Goal: Task Accomplishment & Management: Use online tool/utility

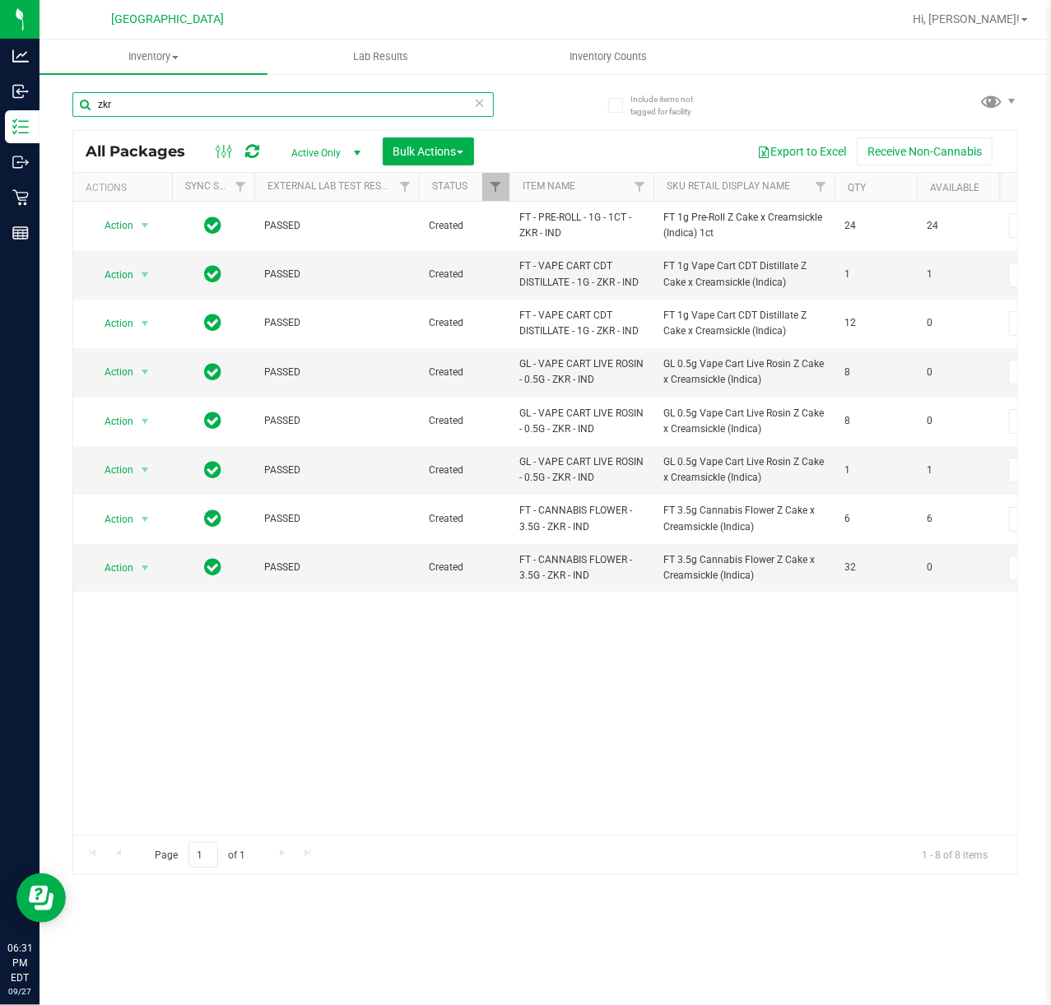
click at [148, 113] on input "zkr" at bounding box center [282, 104] width 421 height 25
type input "lsn"
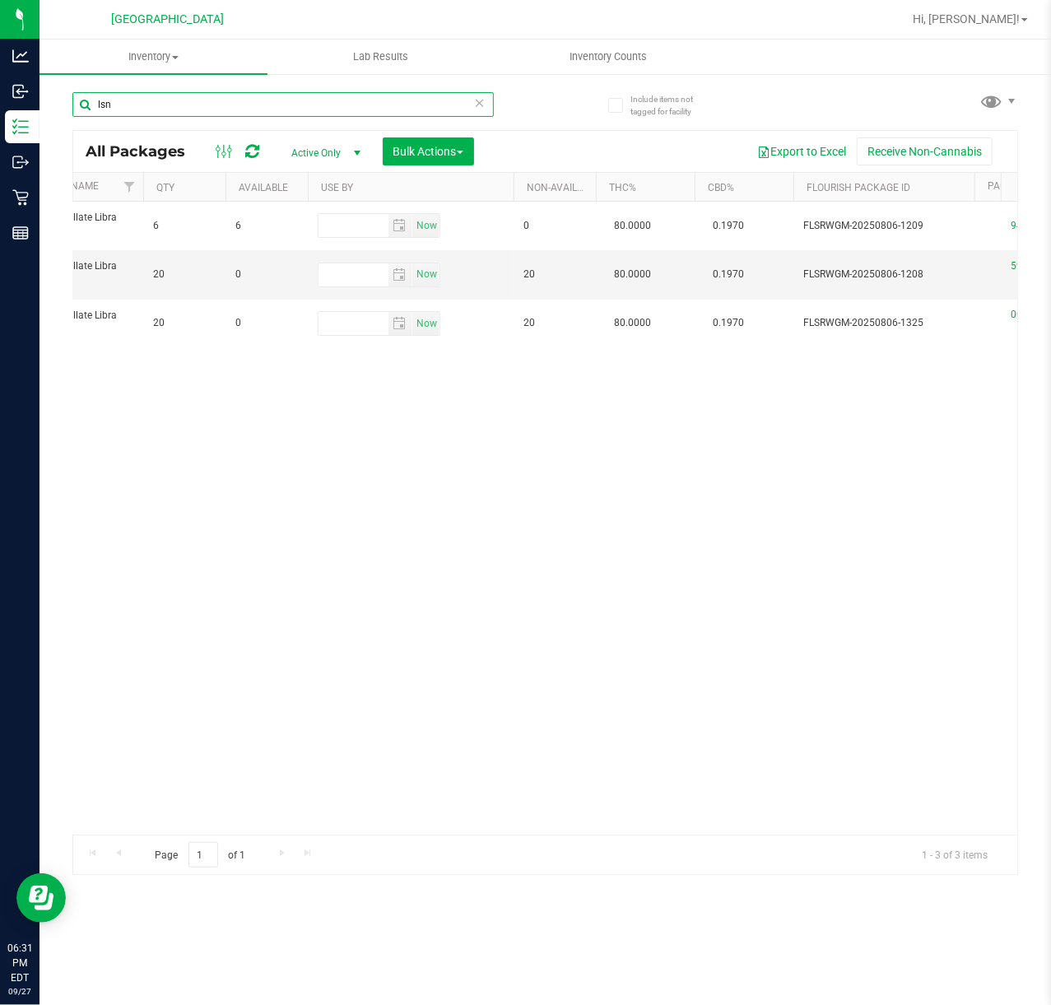
scroll to position [0, 723]
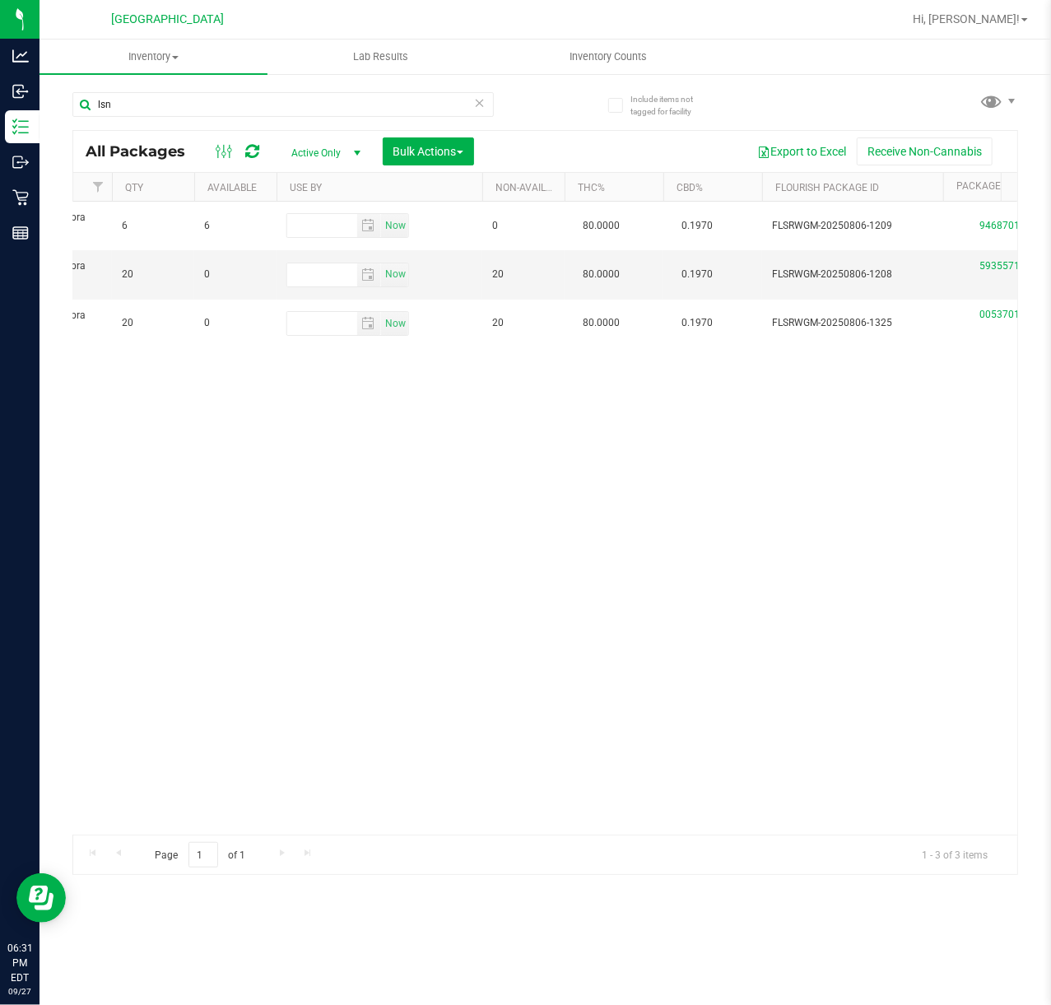
drag, startPoint x: 472, startPoint y: 817, endPoint x: 291, endPoint y: 762, distance: 189.3
click at [281, 757] on div "Action Action Adjust qty Create package Edit attributes Global inventory Locate…" at bounding box center [545, 518] width 944 height 633
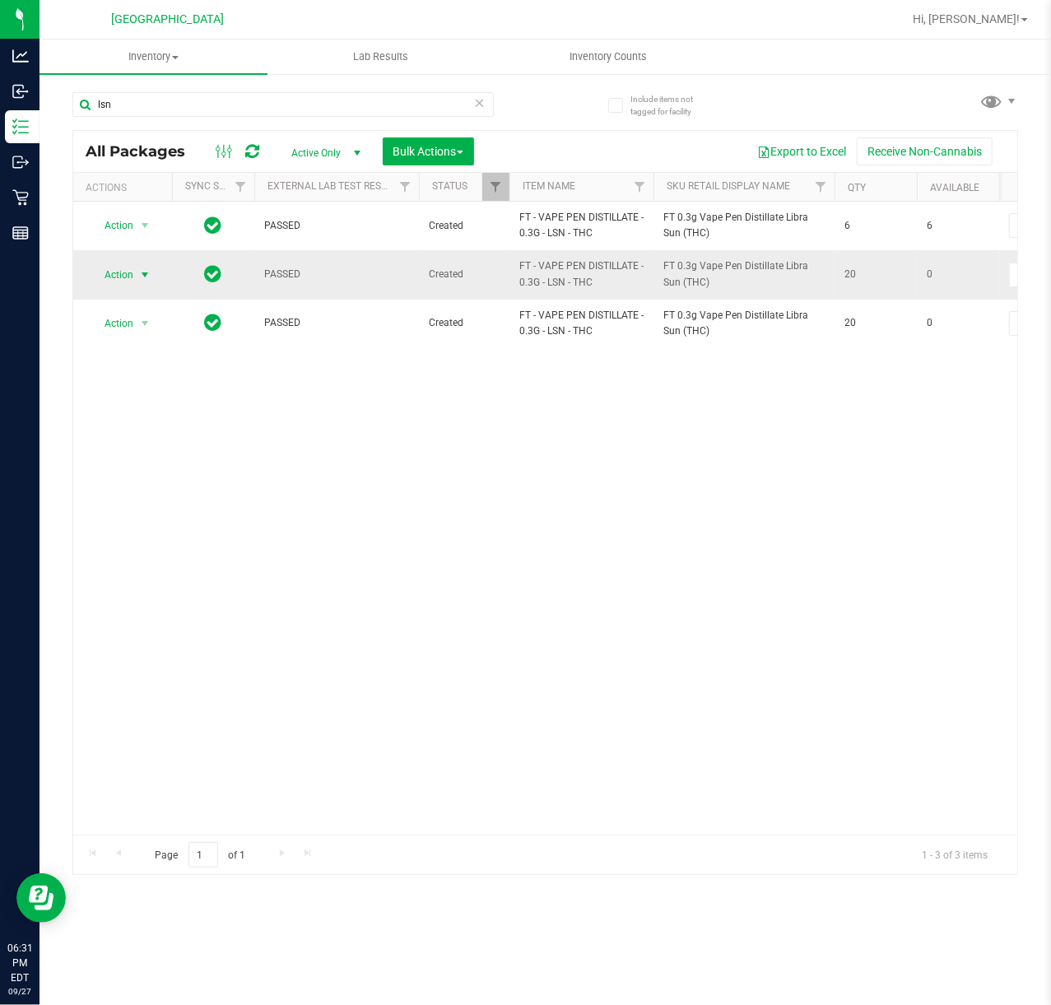
click at [103, 258] on td "Action Action Edit attributes Global inventory Locate package Package audit log…" at bounding box center [122, 274] width 99 height 49
click at [104, 277] on span "Action" at bounding box center [112, 274] width 44 height 23
click at [168, 482] on li "Unlock package" at bounding box center [144, 471] width 106 height 25
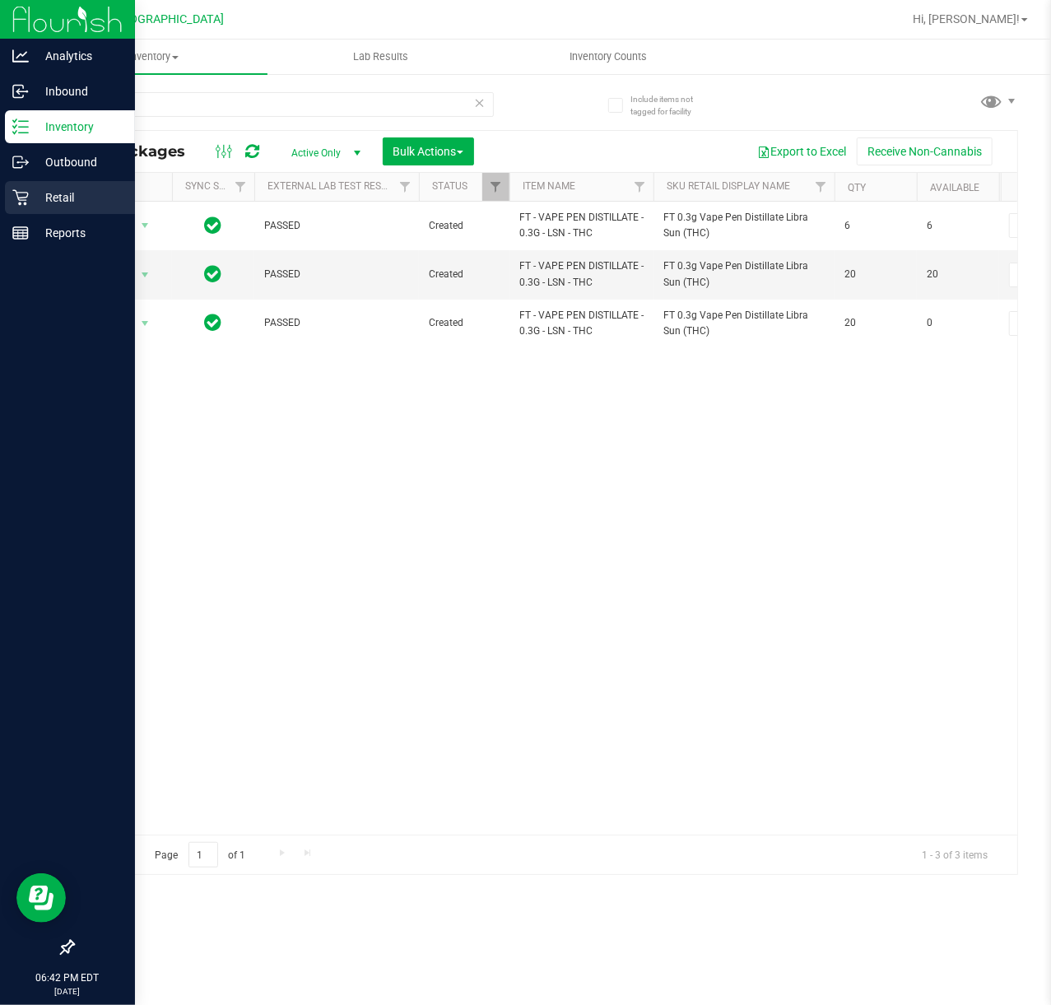
click at [20, 191] on icon at bounding box center [20, 197] width 16 height 16
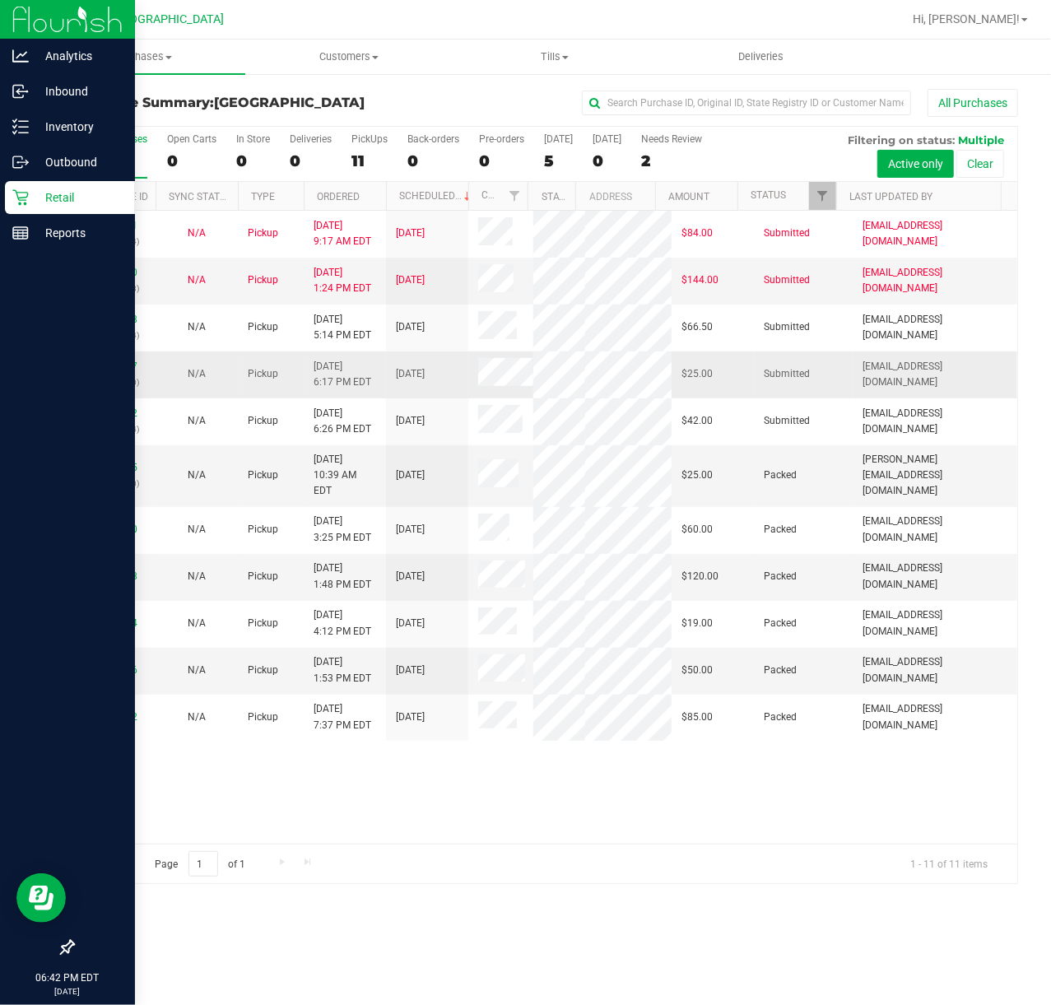
click at [258, 379] on span "Pickup" at bounding box center [263, 374] width 30 height 16
click at [119, 360] on link "12017737" at bounding box center [114, 366] width 46 height 12
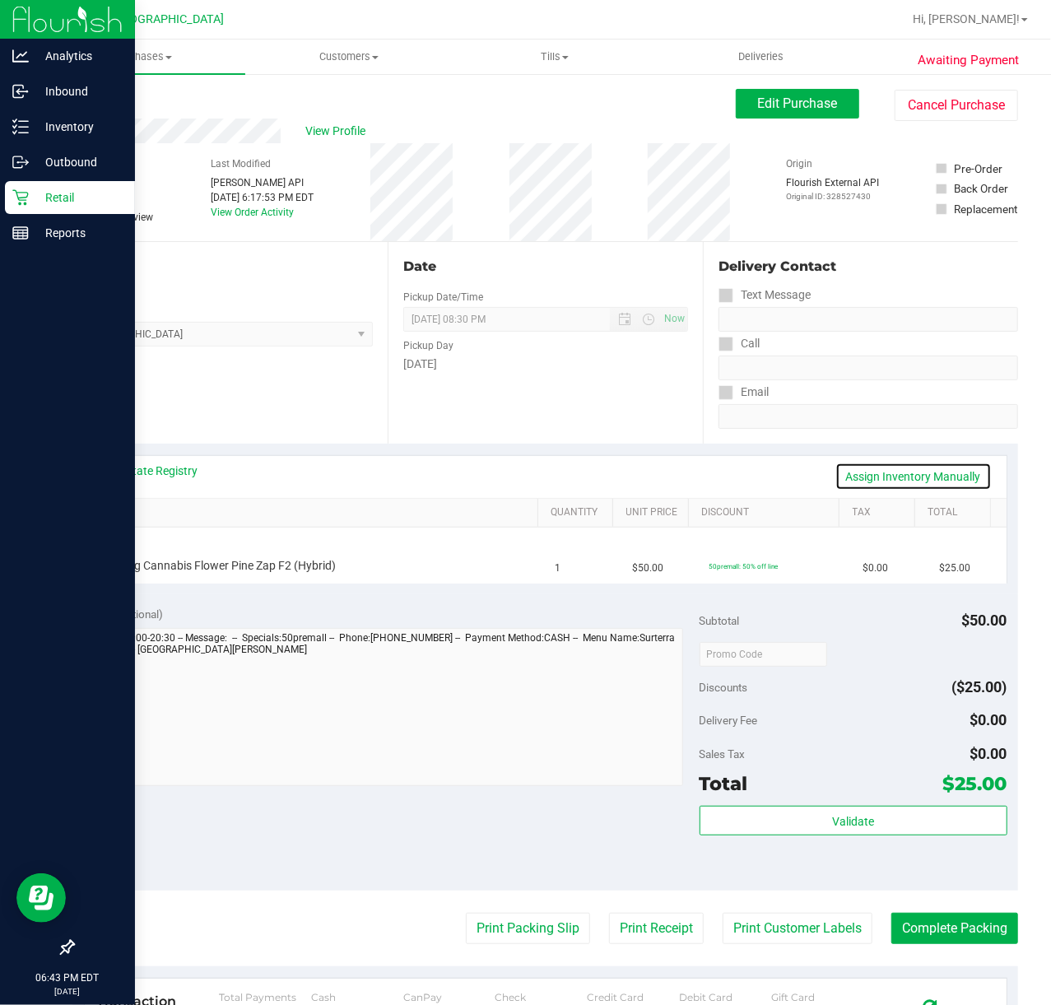
click at [883, 478] on link "Assign Inventory Manually" at bounding box center [913, 477] width 156 height 28
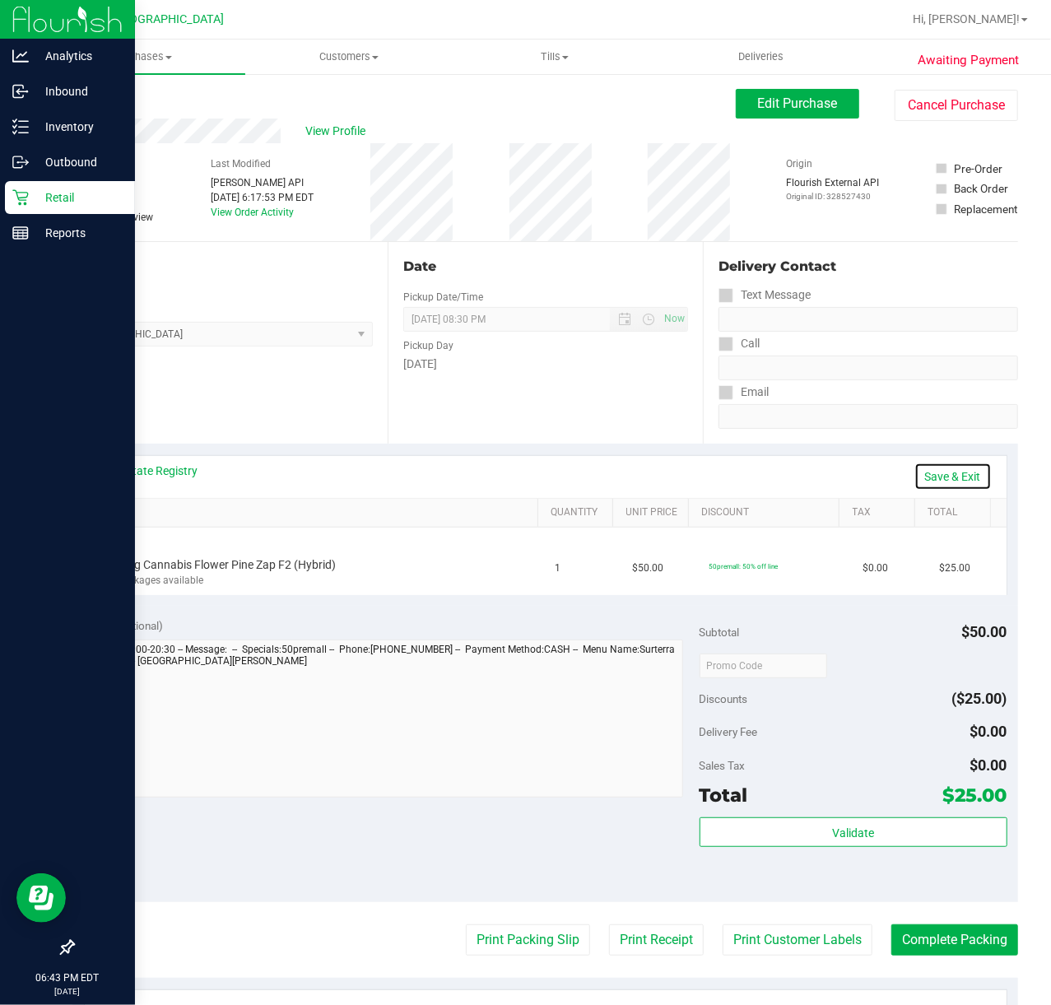
click at [925, 475] on link "Save & Exit" at bounding box center [952, 477] width 77 height 28
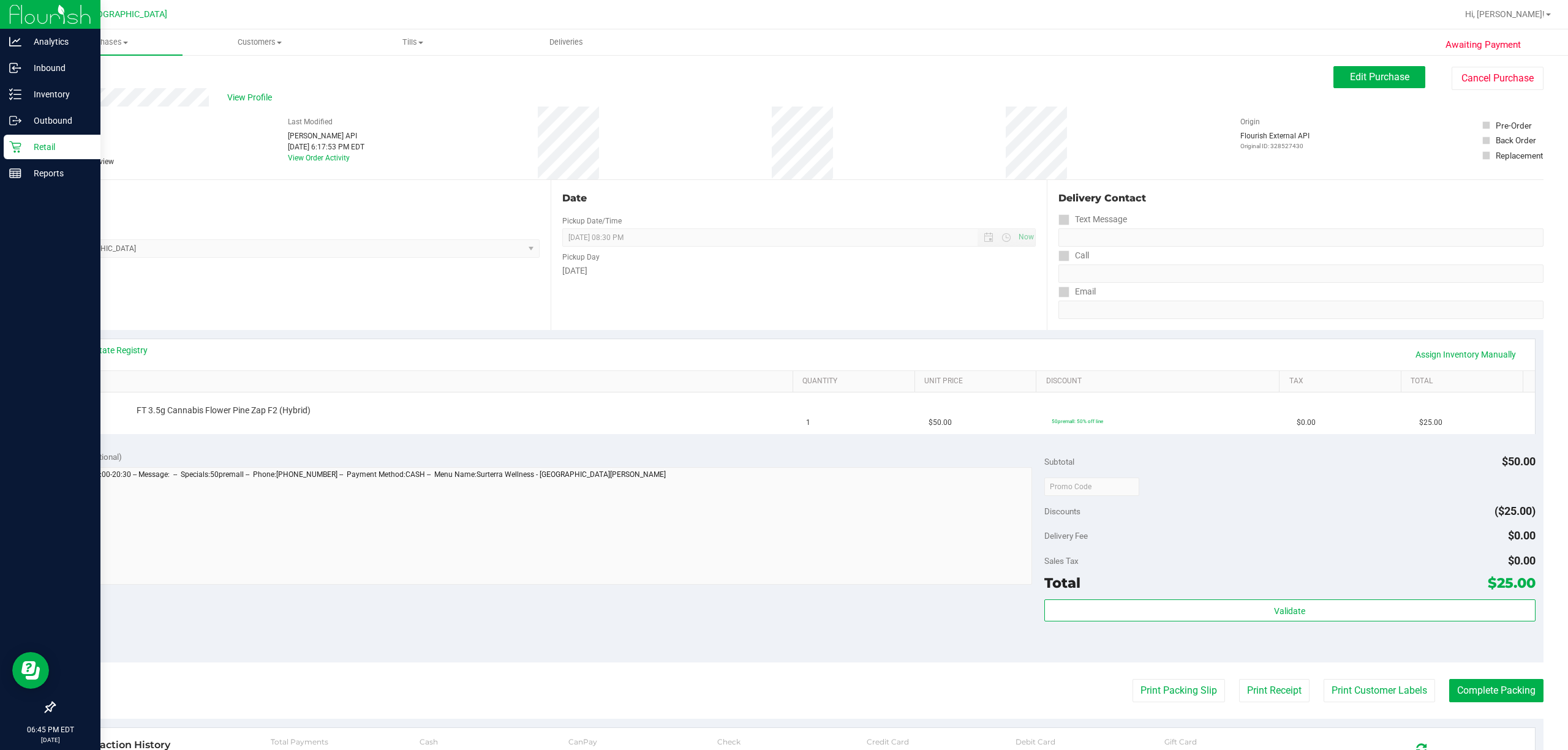
click at [10, 145] on icon at bounding box center [15, 147] width 12 height 12
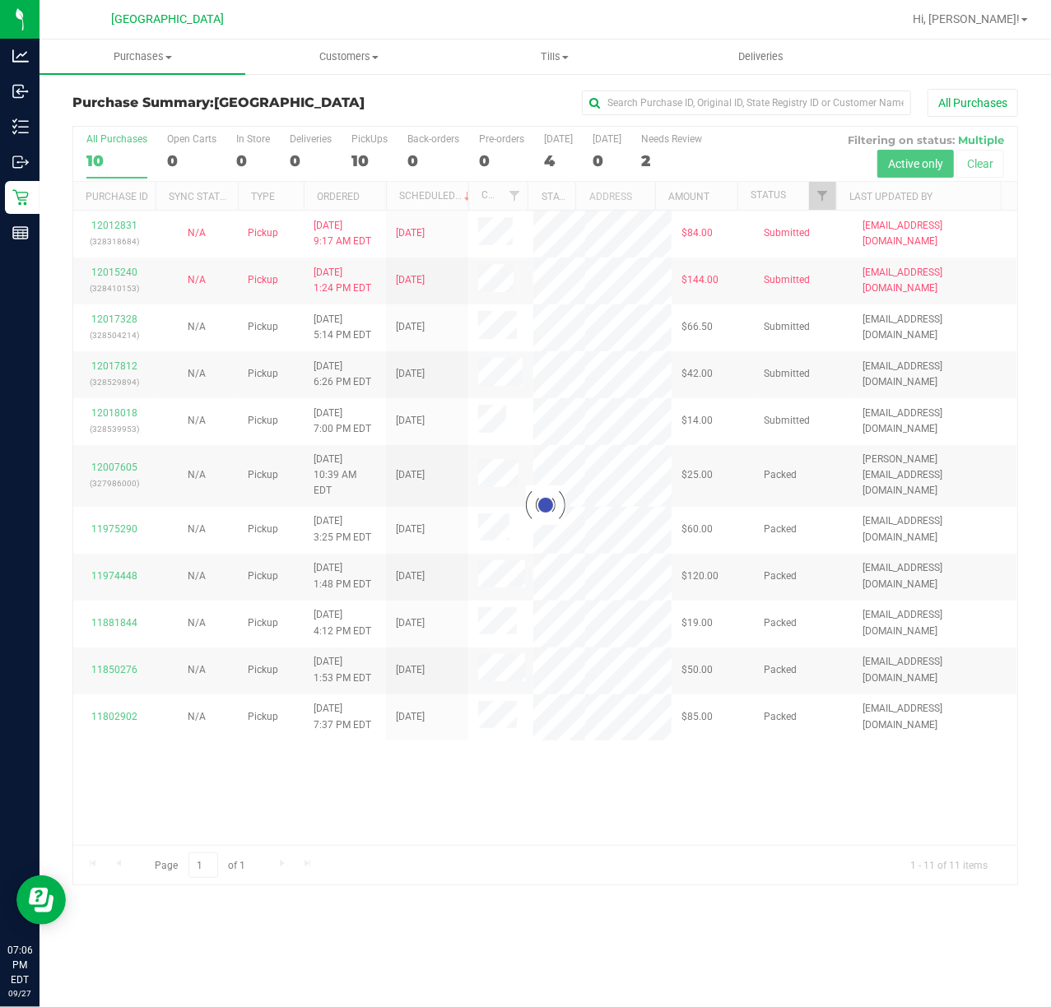
click at [96, 374] on div at bounding box center [545, 506] width 944 height 758
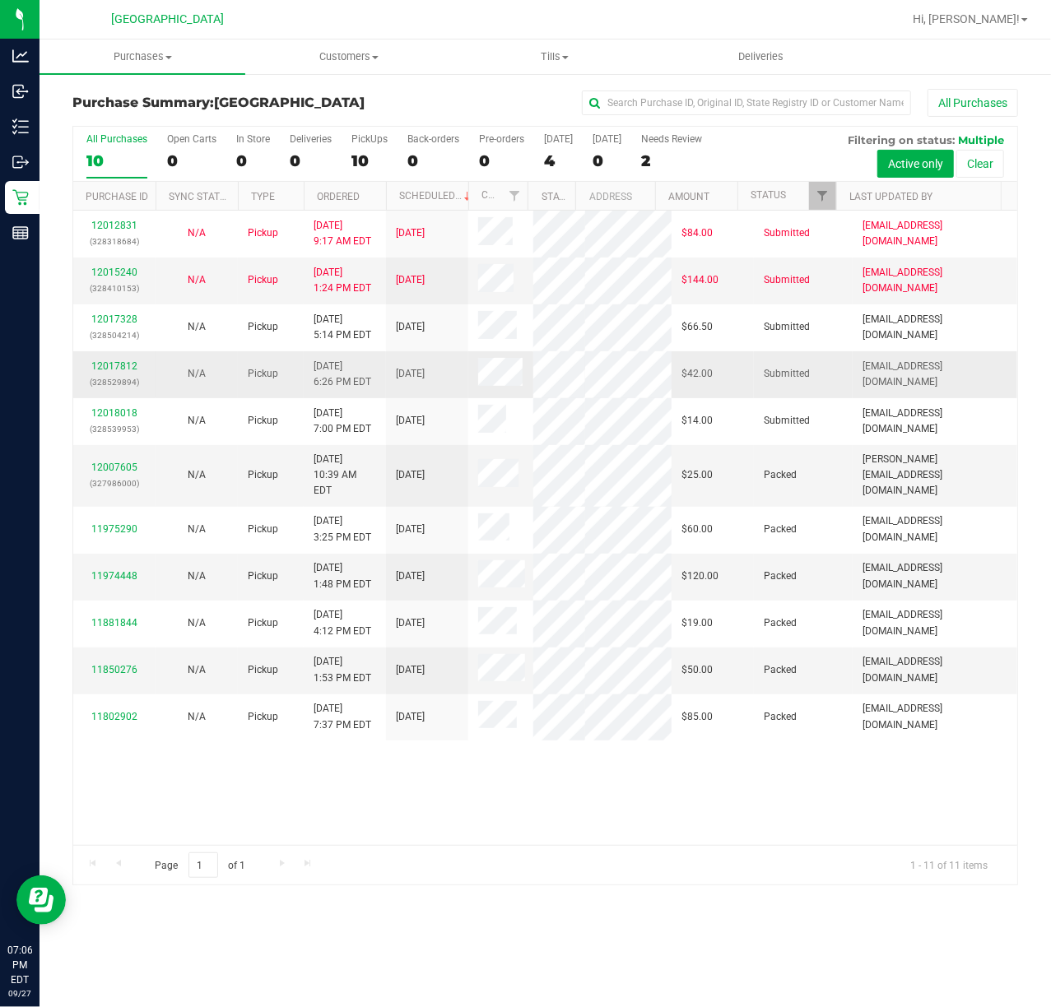
click at [97, 369] on div "12017812 (328529894)" at bounding box center [114, 374] width 63 height 31
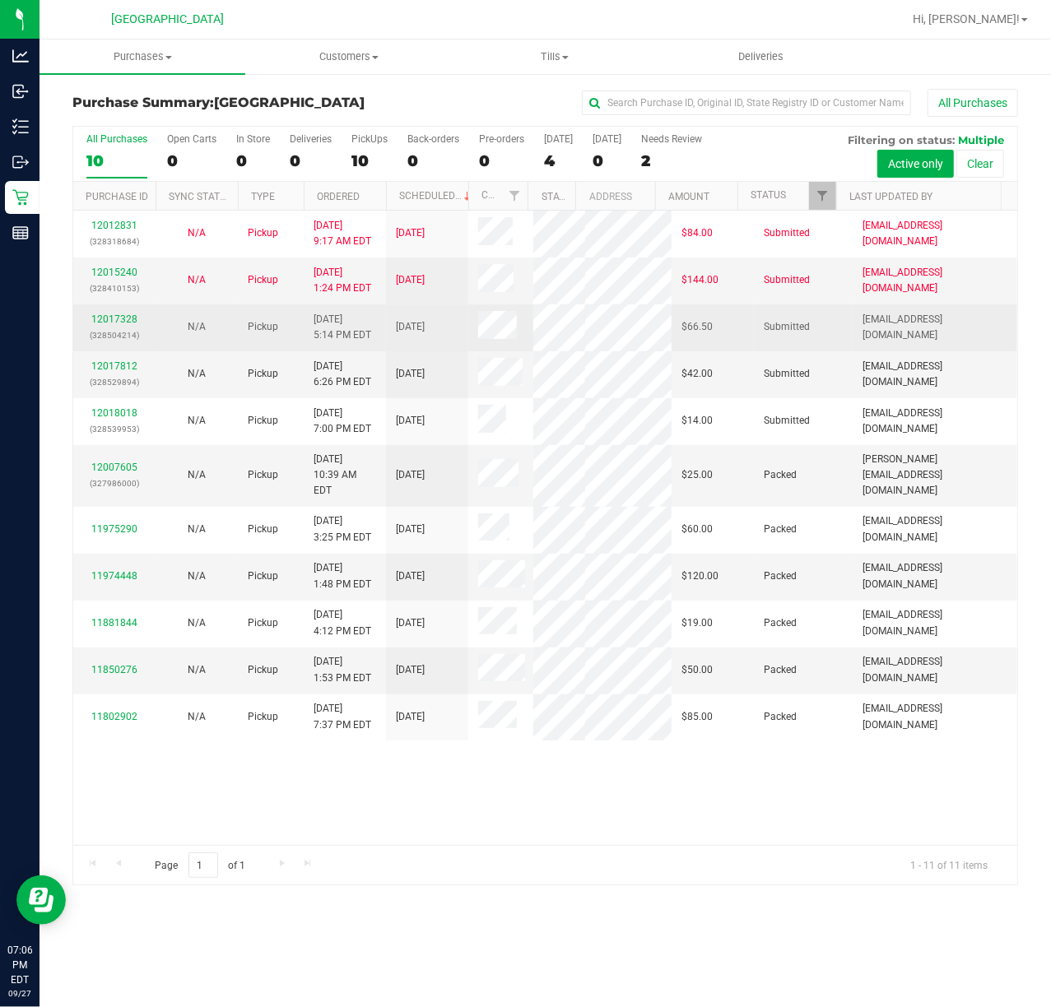
click at [99, 336] on p "(328504214)" at bounding box center [114, 336] width 63 height 16
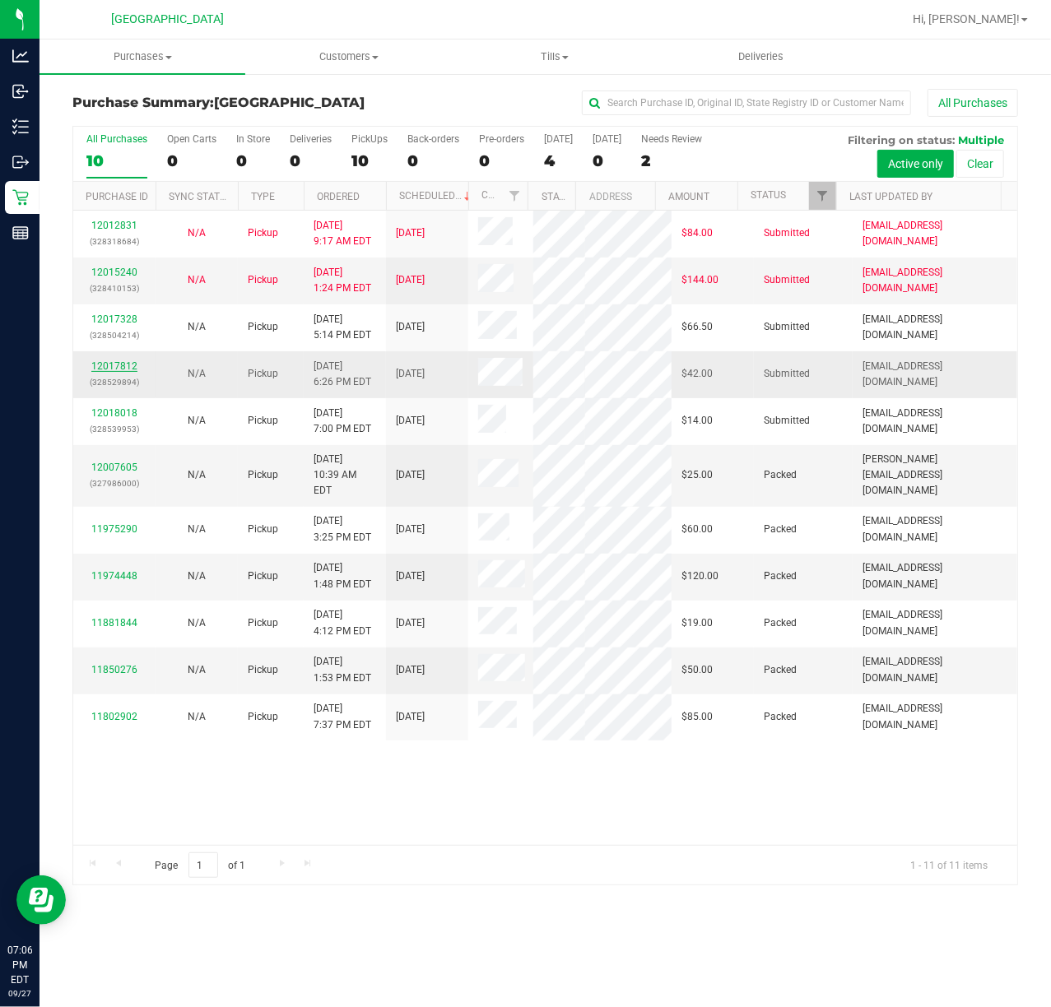
click at [107, 363] on link "12017812" at bounding box center [114, 366] width 46 height 12
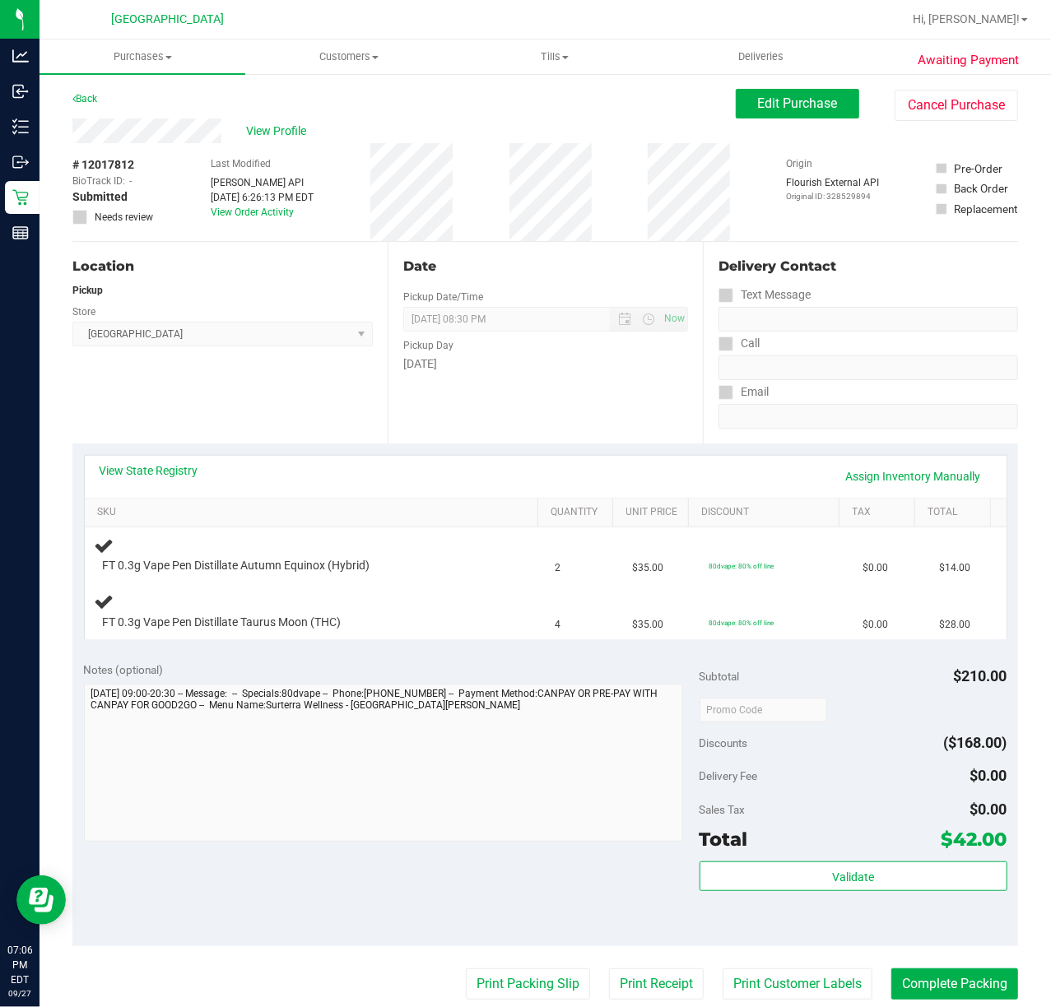
click at [337, 402] on div "Location Pickup Store [GEOGRAPHIC_DATA] WC Select Store [PERSON_NAME][GEOGRAPHI…" at bounding box center [229, 343] width 315 height 202
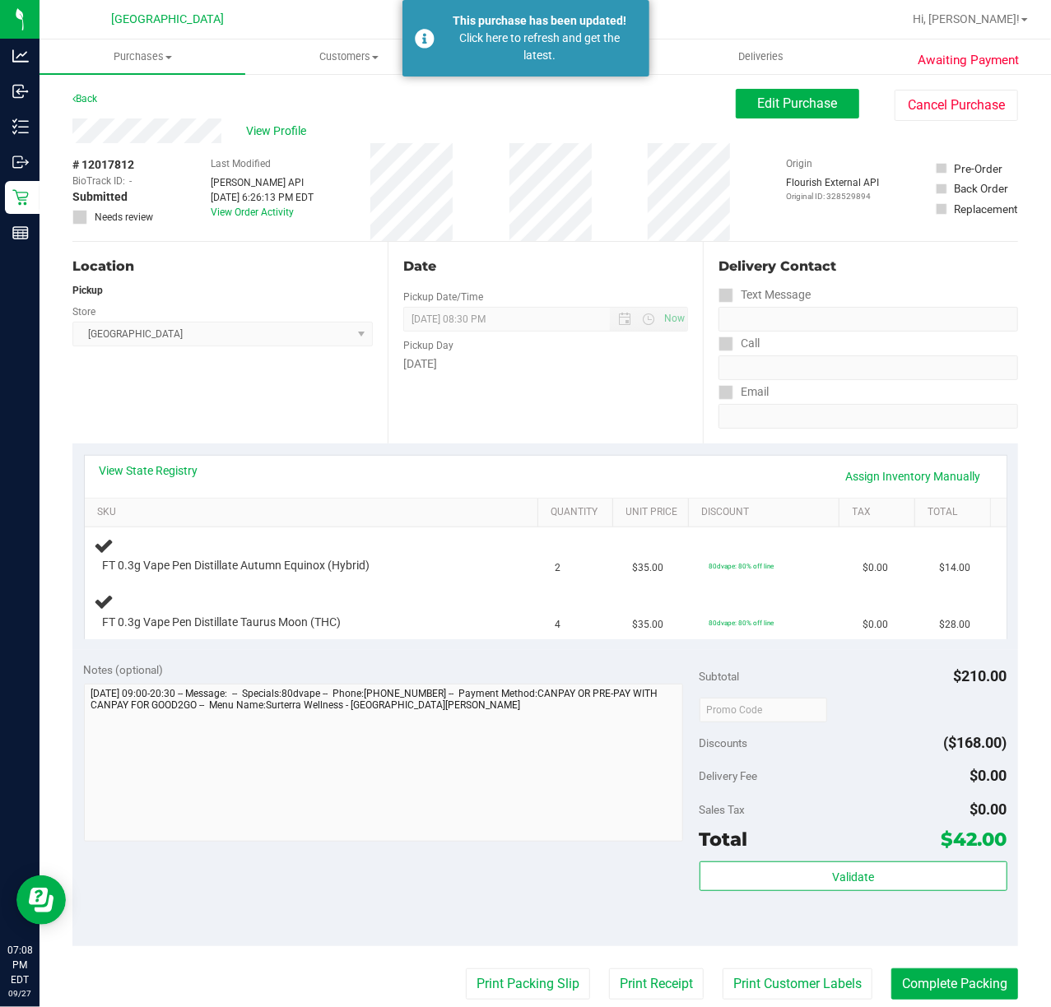
click at [356, 400] on div "Location Pickup Store [GEOGRAPHIC_DATA] WC Select Store [PERSON_NAME][GEOGRAPHI…" at bounding box center [229, 343] width 315 height 202
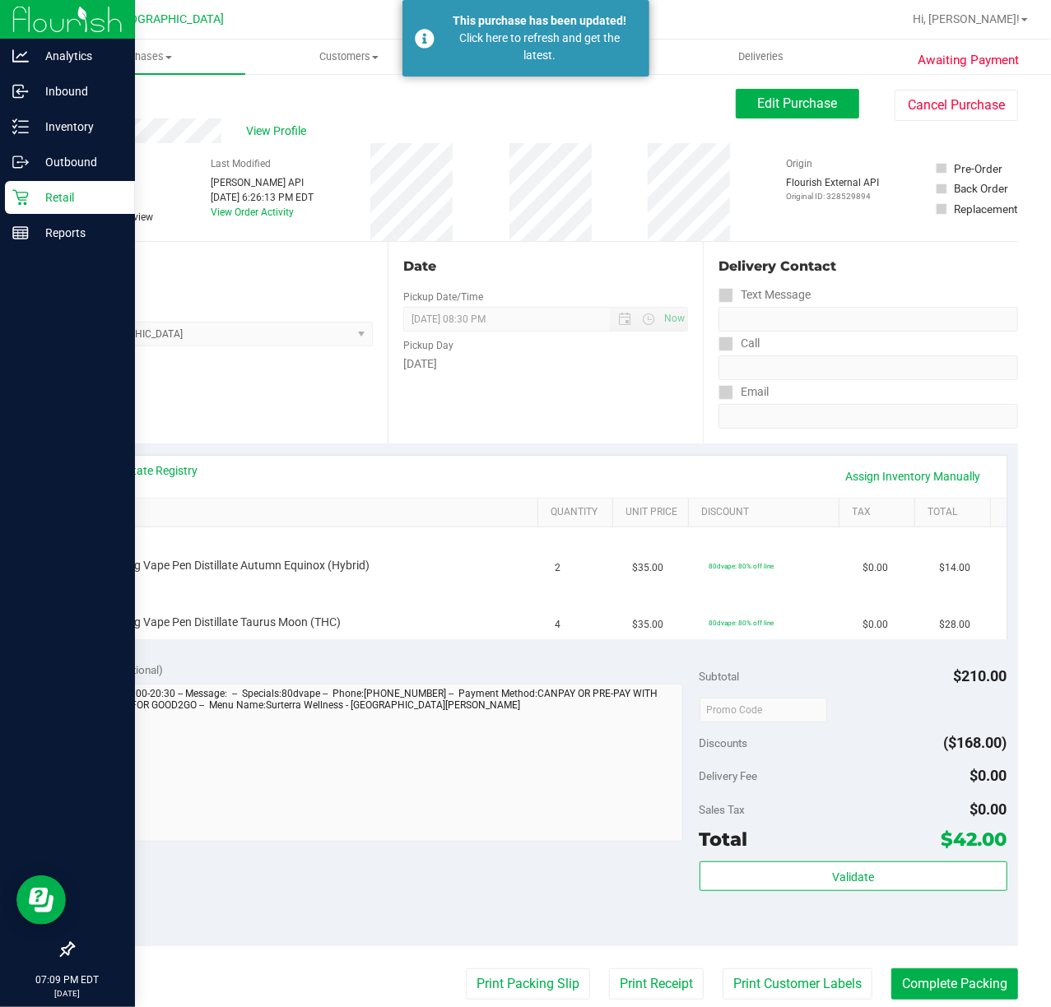
click at [23, 24] on img at bounding box center [67, 19] width 110 height 39
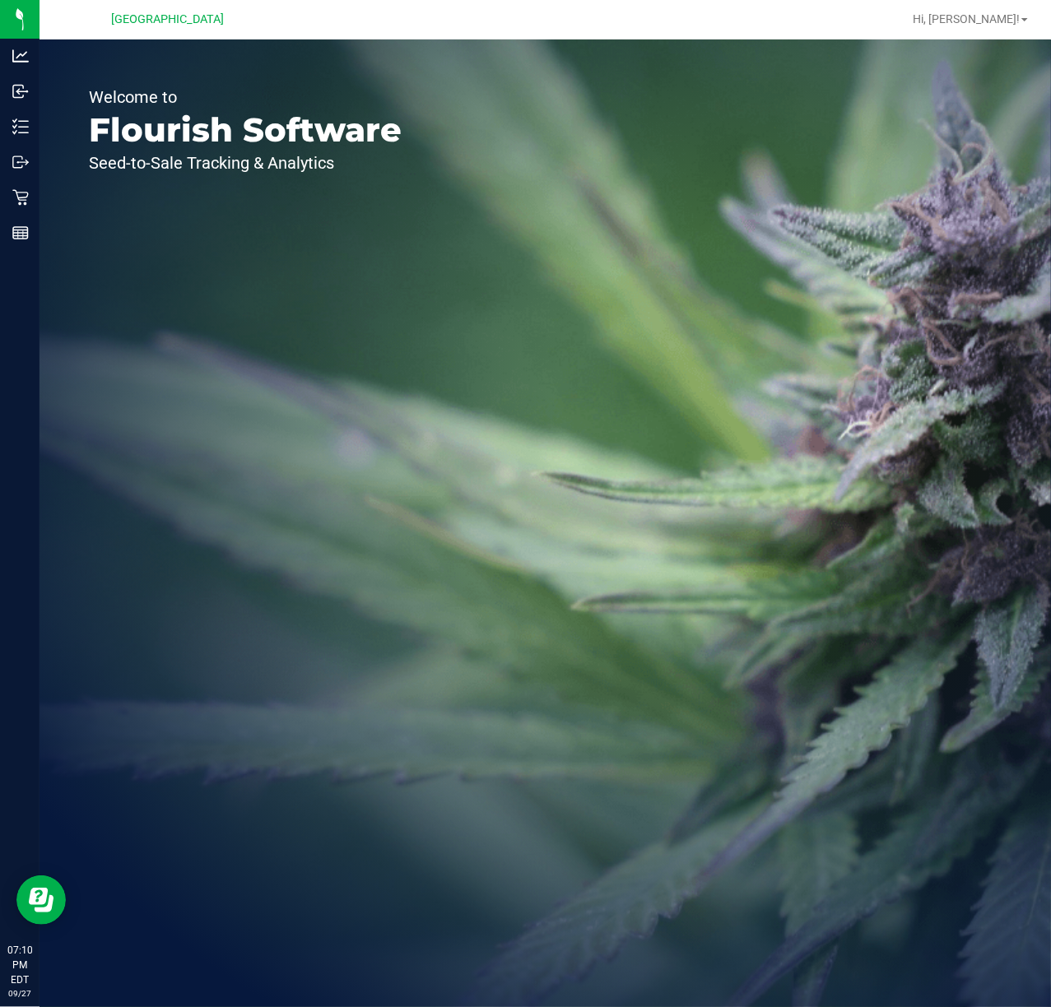
click at [629, 249] on div "Welcome to Flourish Software Seed-to-Sale Tracking & Analytics" at bounding box center [545, 524] width 1011 height 968
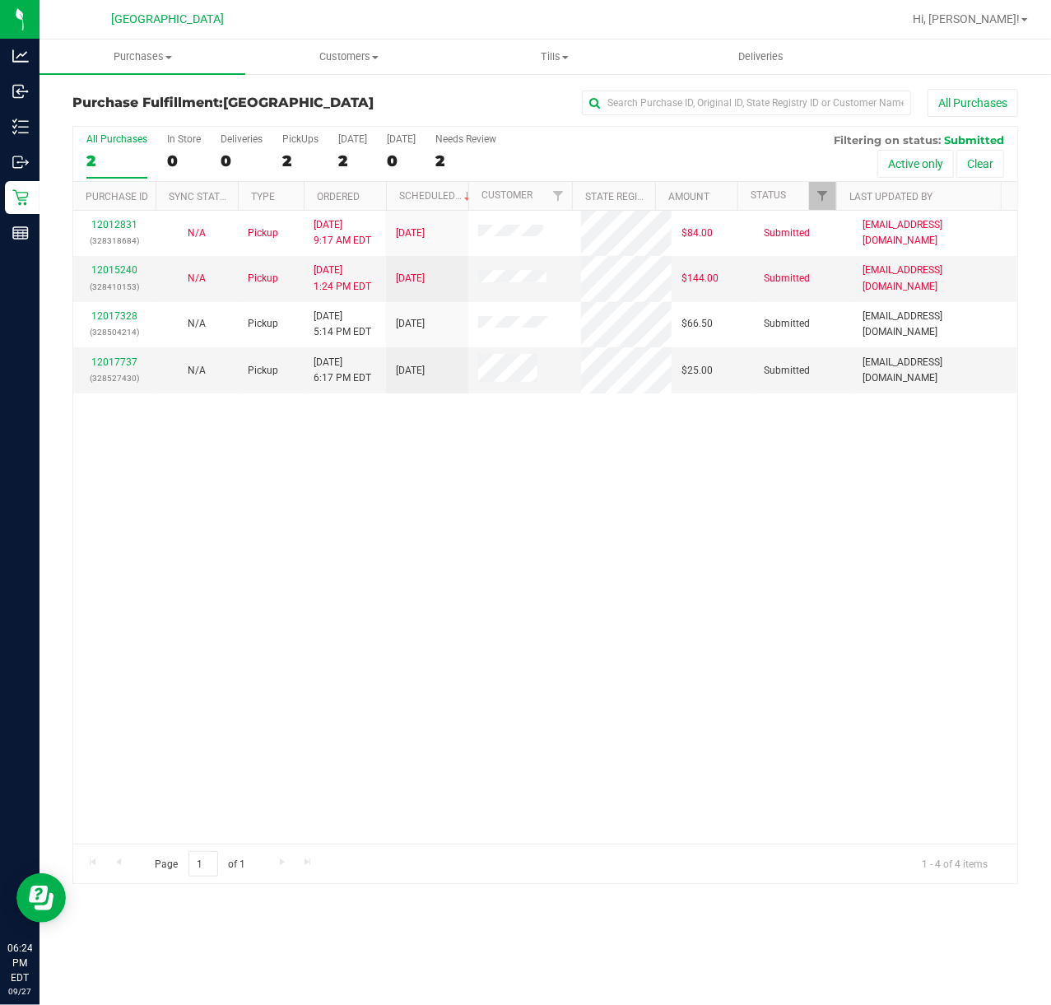
click at [578, 590] on div "12012831 (328318684) N/A Pickup [DATE] 9:17 AM EDT 9/27/2025 $84.00 Submitted […" at bounding box center [545, 527] width 944 height 633
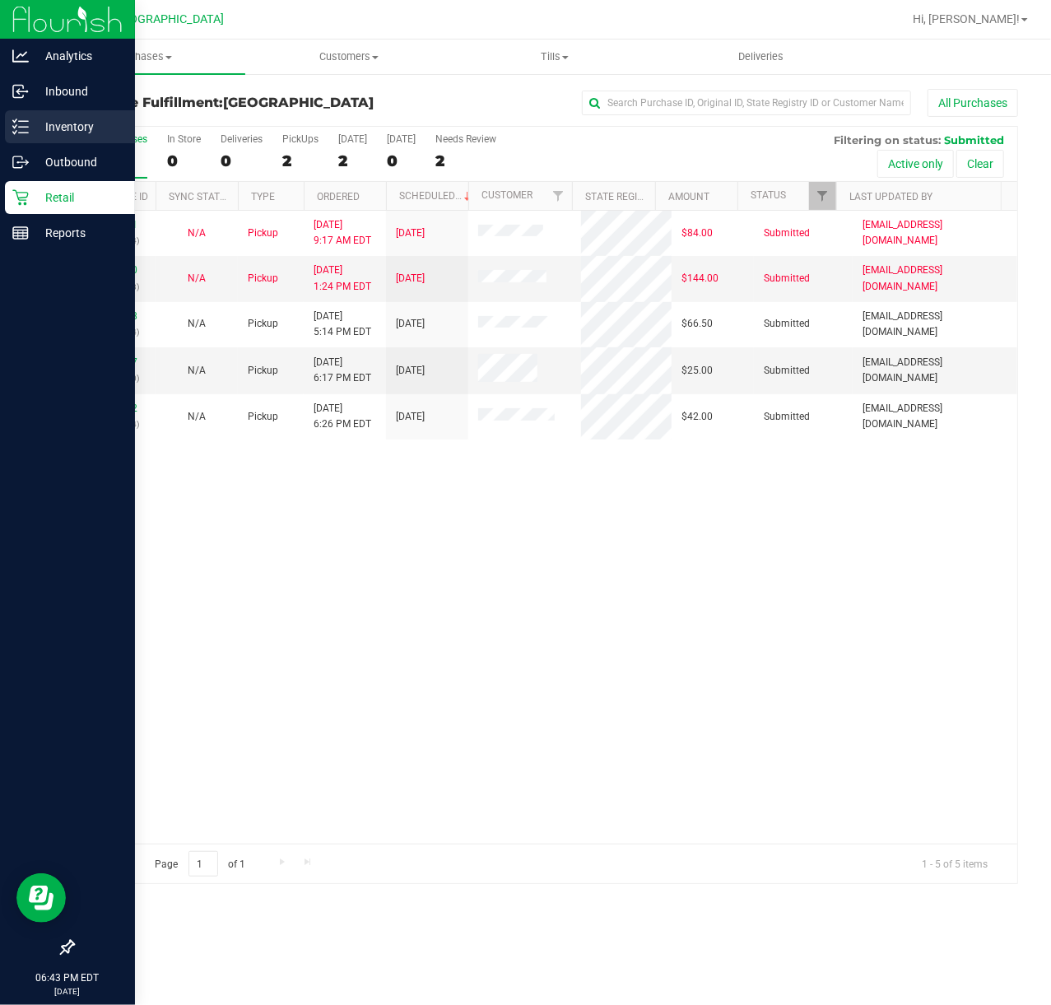
click at [29, 122] on p "Inventory" at bounding box center [78, 127] width 99 height 20
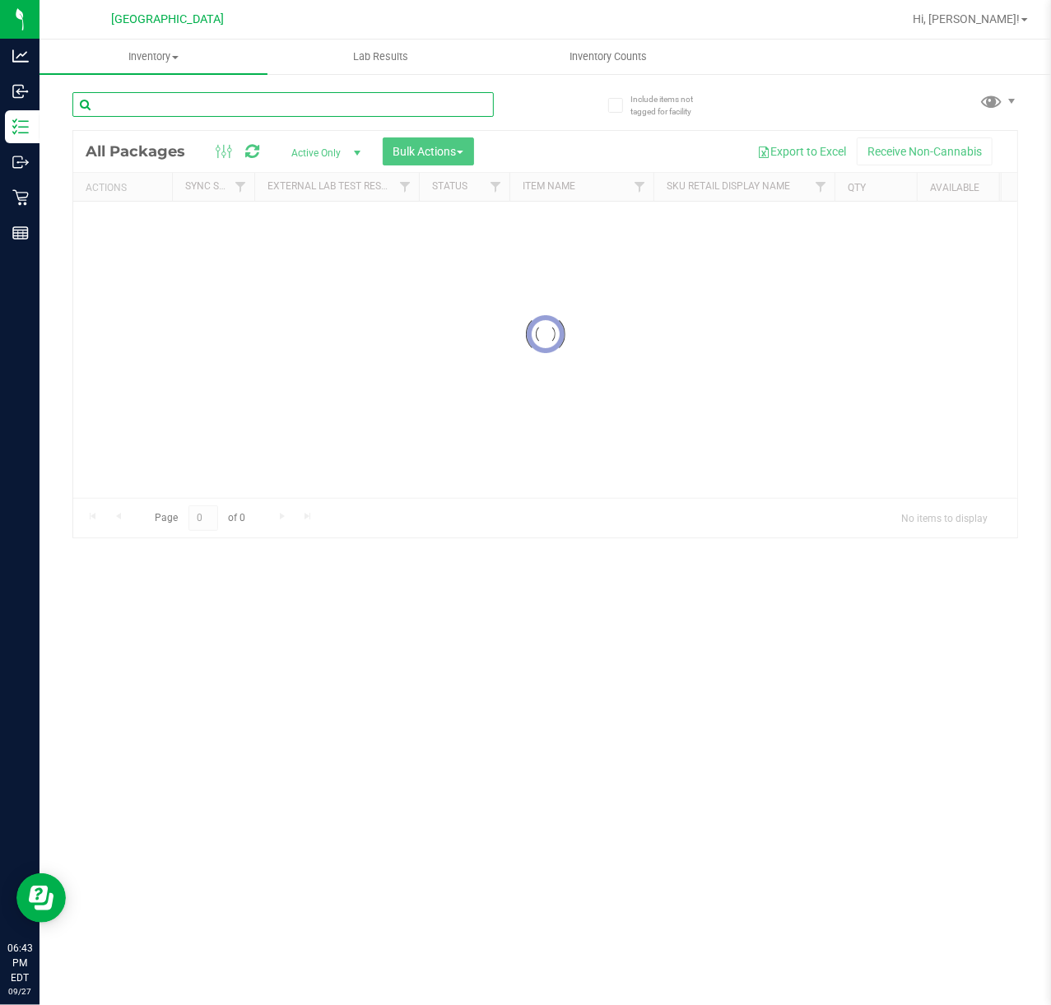
click at [110, 102] on input "text" at bounding box center [282, 104] width 421 height 25
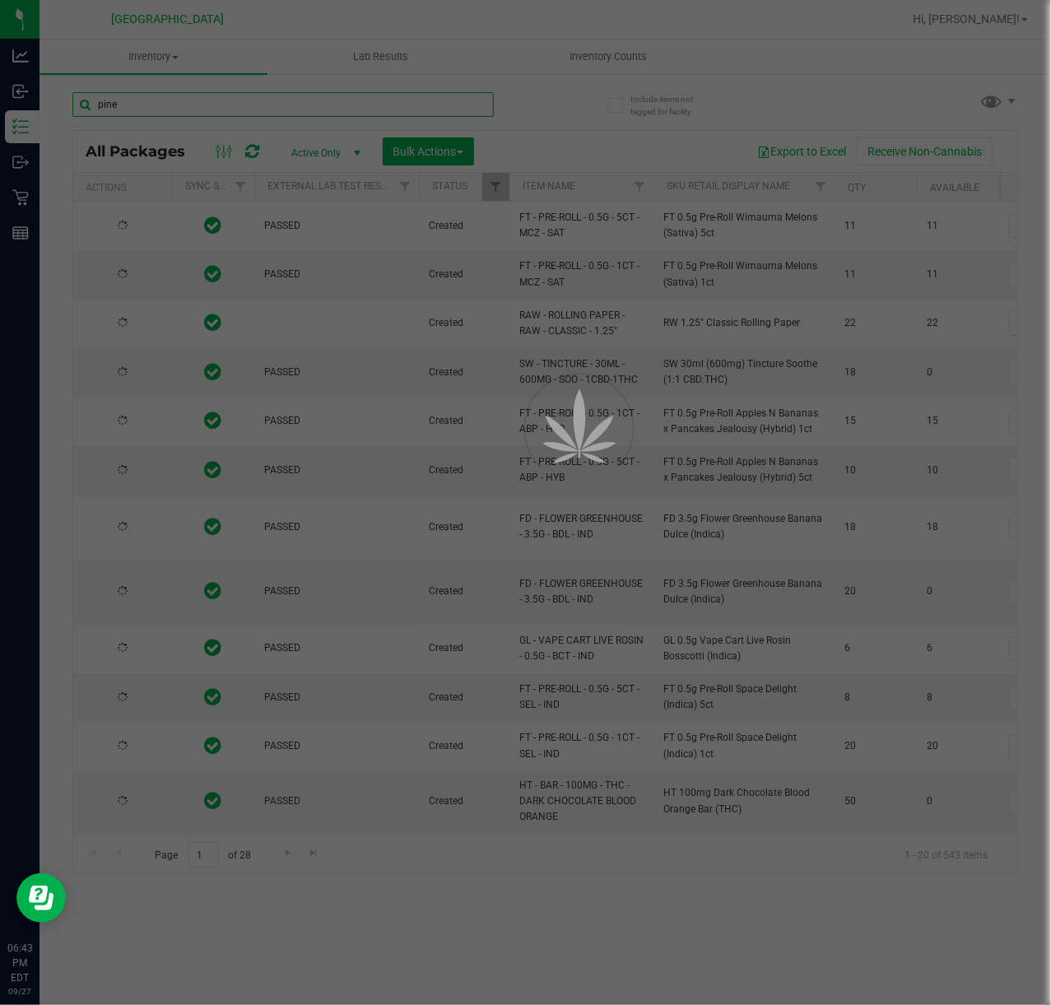
type input "pine"
type input "2026-03-16"
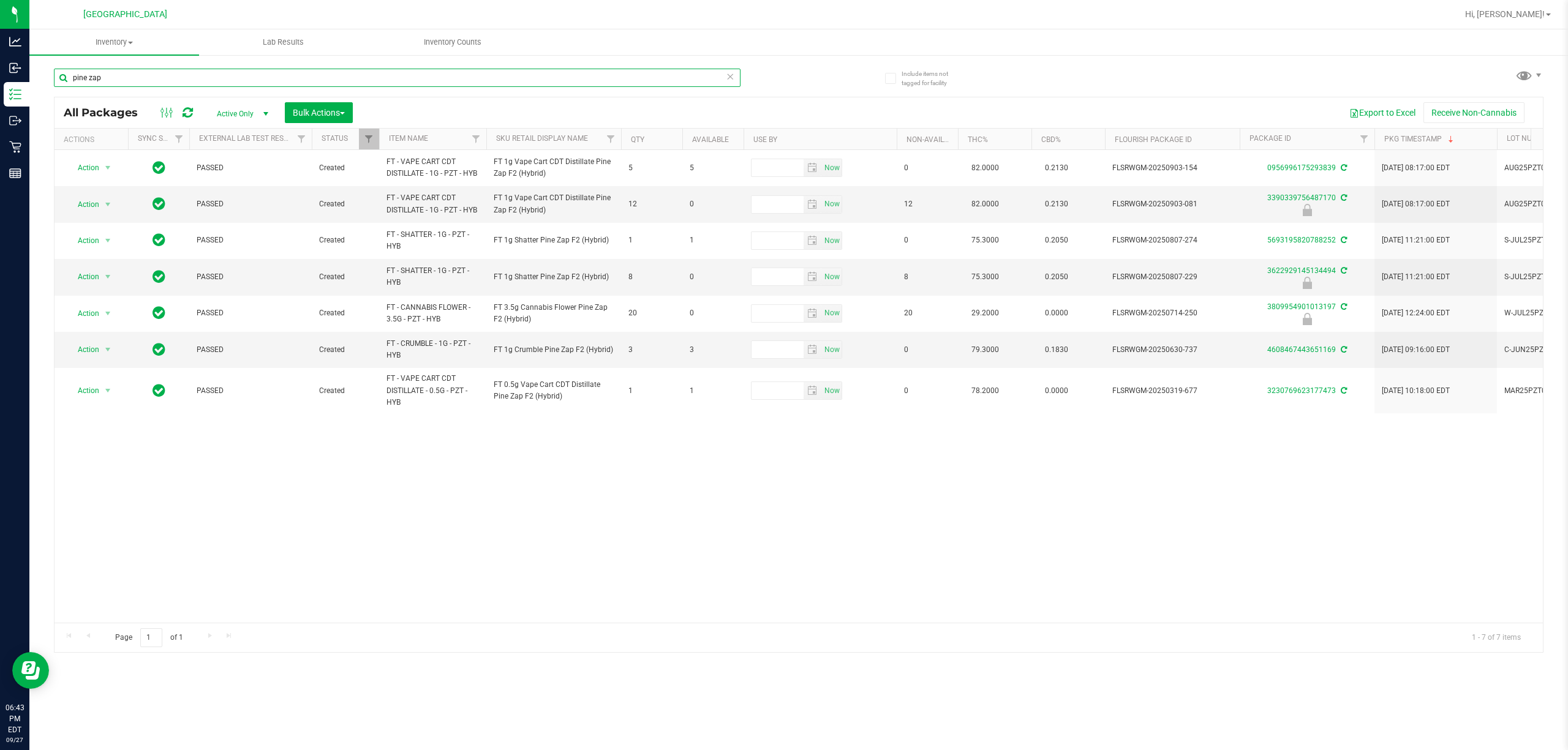
click at [217, 77] on input "pine zap" at bounding box center [397, 77] width 687 height 19
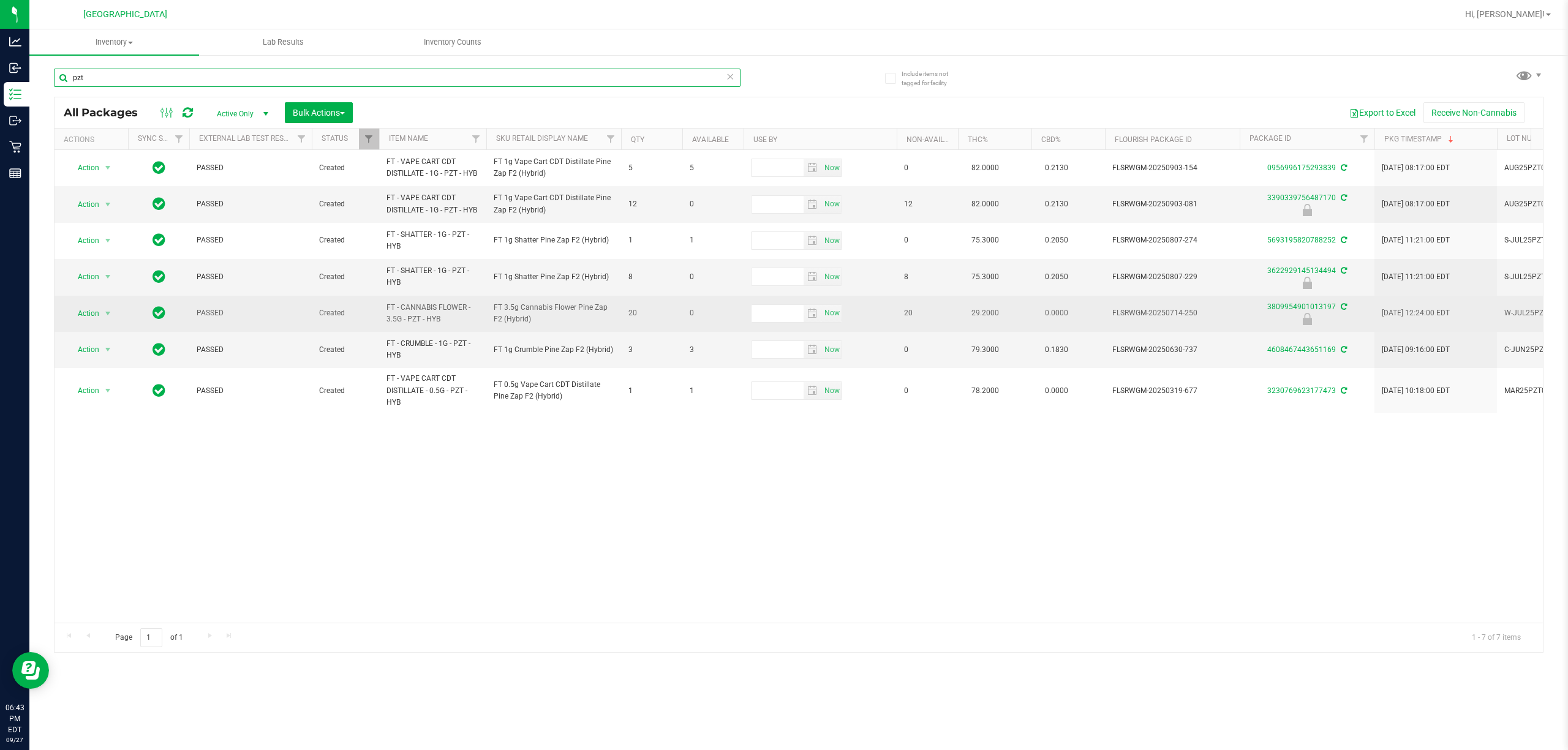
type input "pzt"
click at [114, 318] on span "select" at bounding box center [108, 313] width 16 height 17
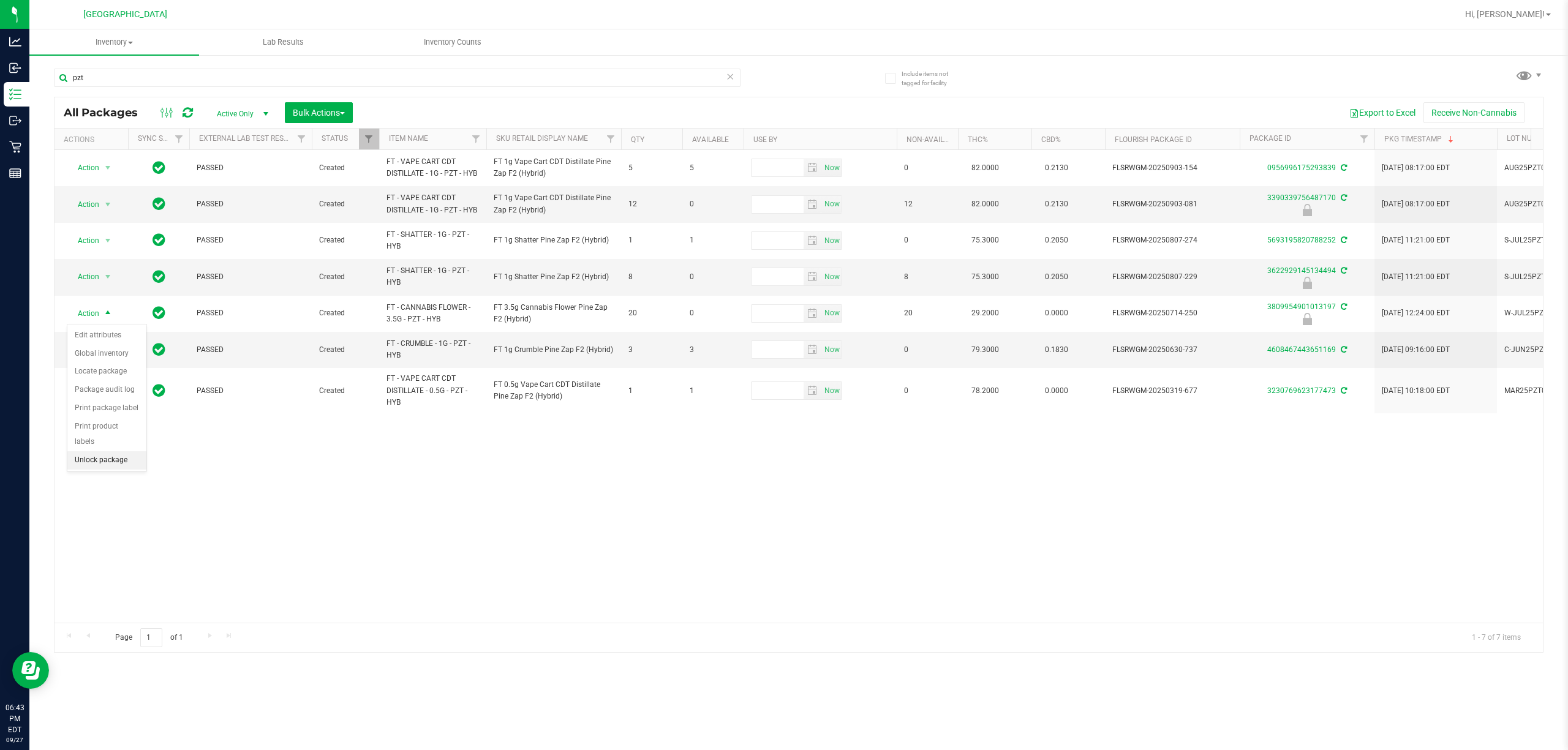
click at [82, 456] on li "Unlock package" at bounding box center [107, 461] width 79 height 19
